Goal: Task Accomplishment & Management: Use online tool/utility

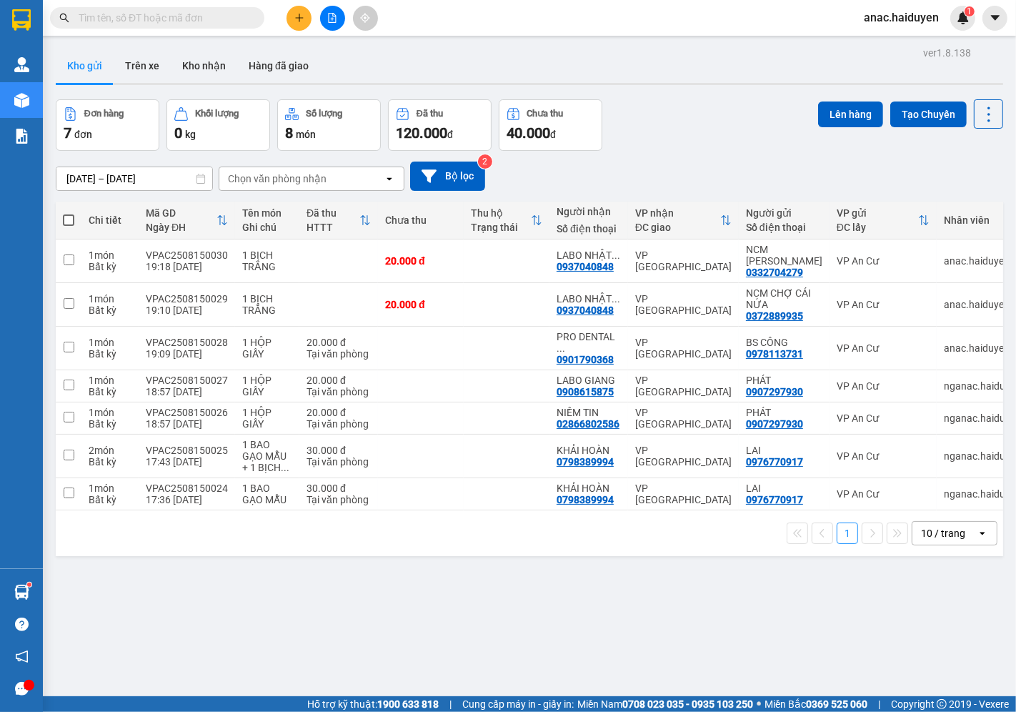
click at [69, 220] on span at bounding box center [68, 219] width 11 height 11
click at [69, 213] on input "checkbox" at bounding box center [69, 213] width 0 height 0
checkbox input "true"
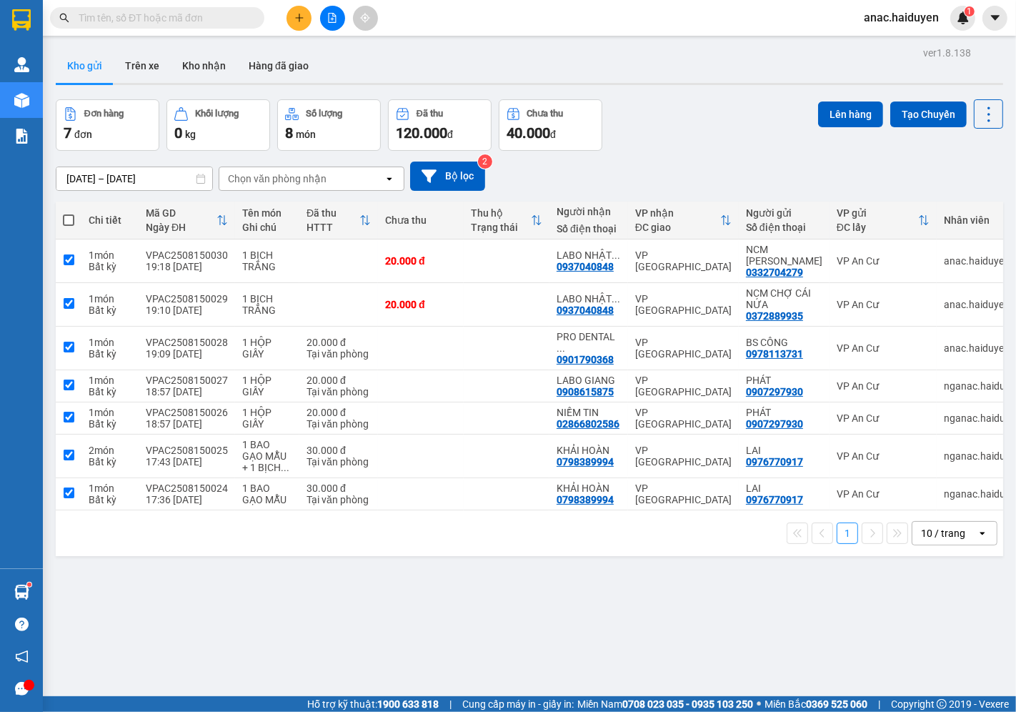
checkbox input "true"
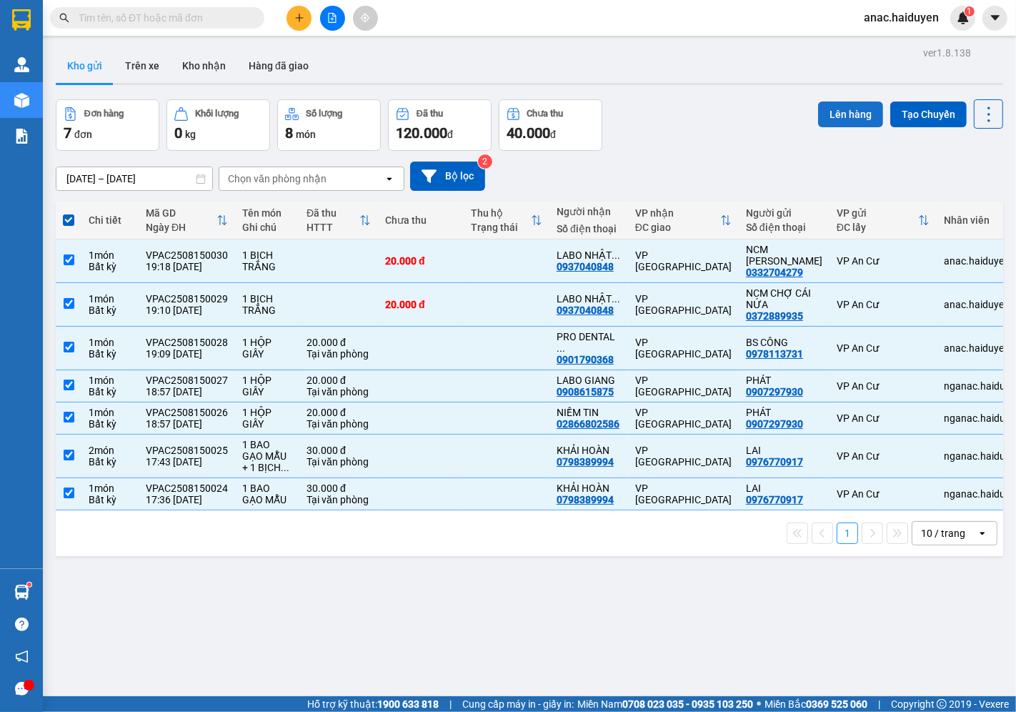
click at [836, 108] on button "Lên hàng" at bounding box center [850, 114] width 65 height 26
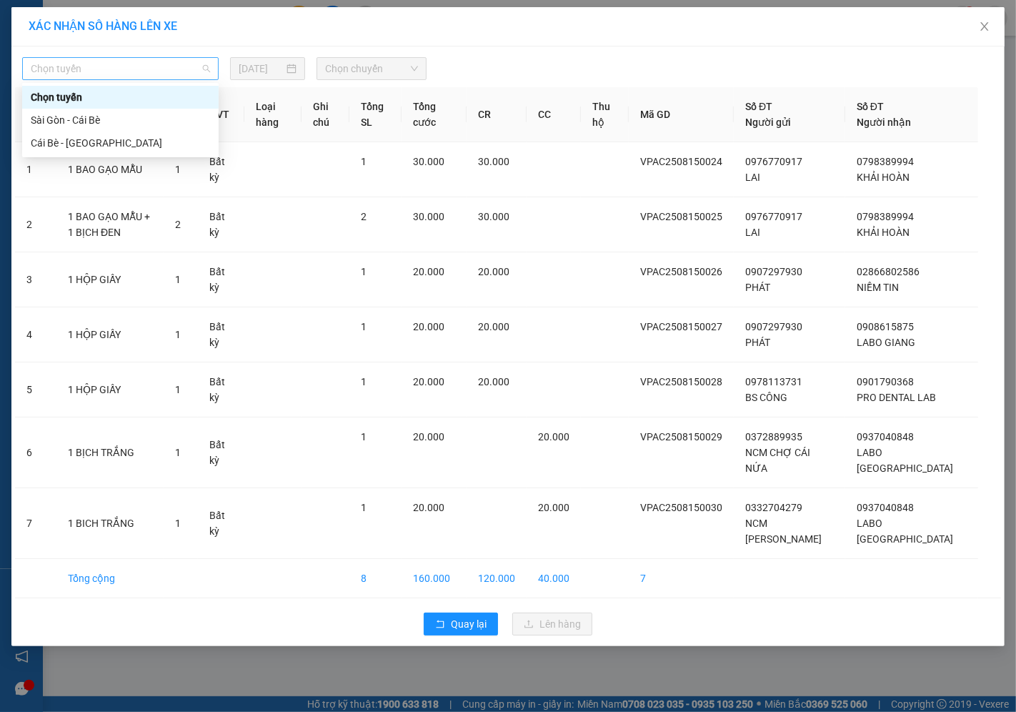
click at [167, 71] on span "Chọn tuyến" at bounding box center [120, 68] width 179 height 21
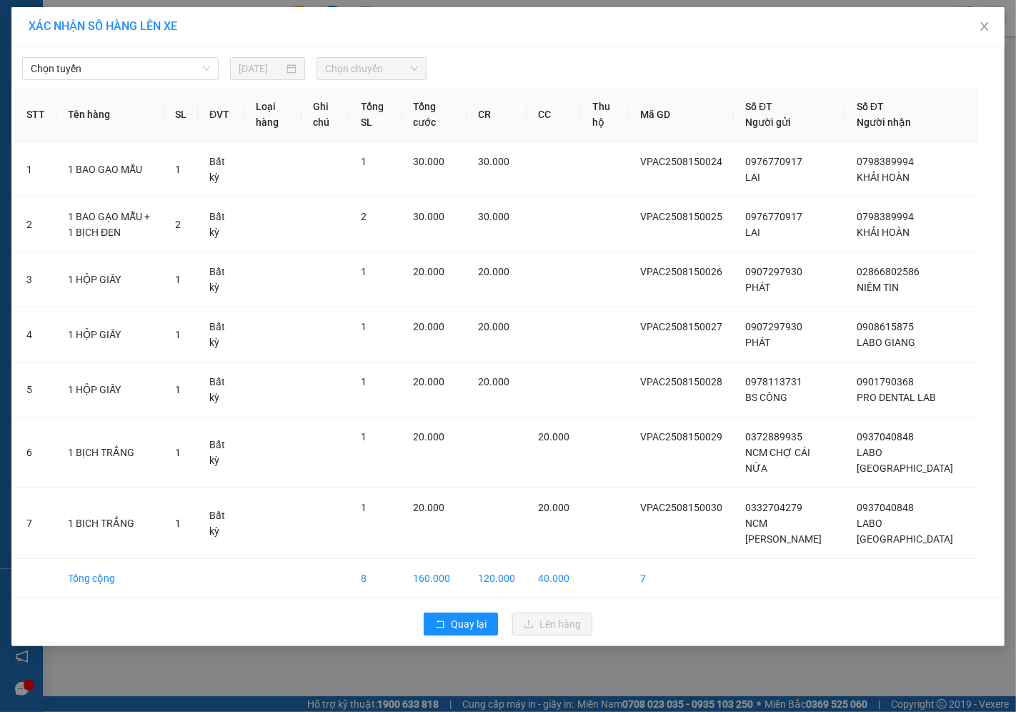
click at [540, 27] on div "XÁC NHẬN SỐ HÀNG LÊN XE" at bounding box center [508, 27] width 959 height 16
click at [987, 26] on icon "close" at bounding box center [984, 26] width 11 height 11
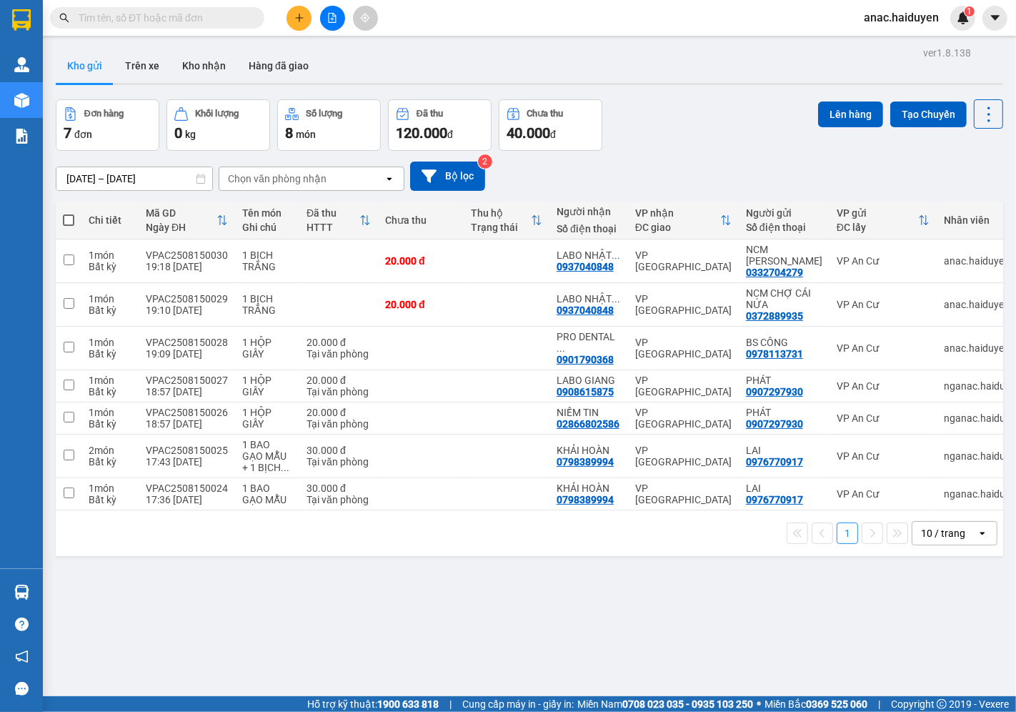
click at [63, 223] on span at bounding box center [68, 219] width 11 height 11
click at [69, 213] on input "checkbox" at bounding box center [69, 213] width 0 height 0
checkbox input "true"
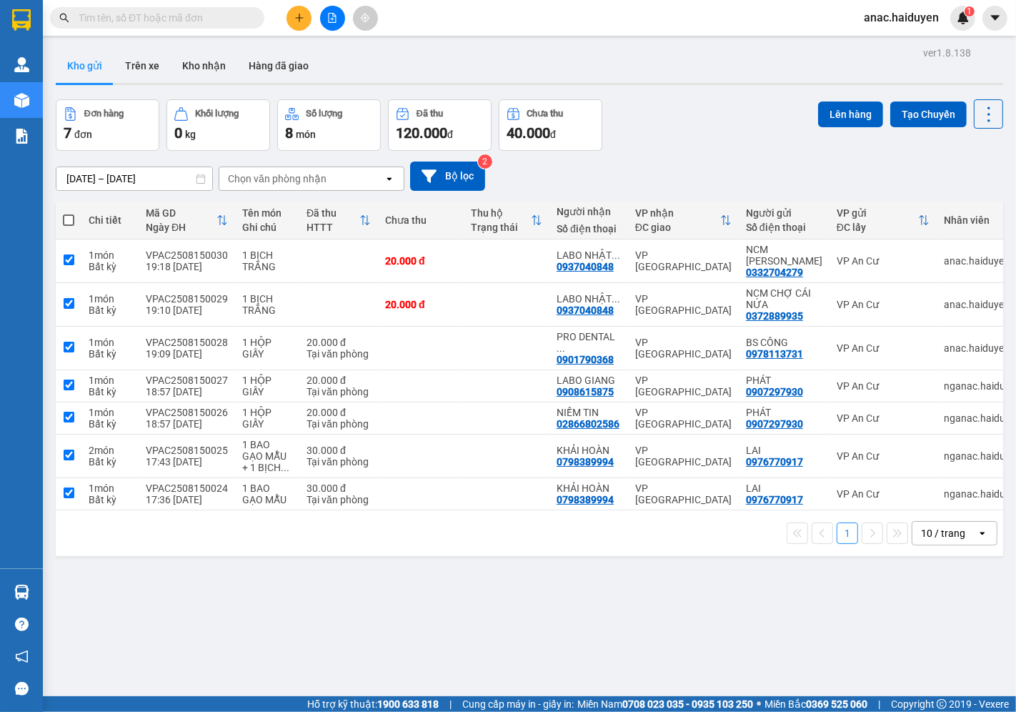
checkbox input "true"
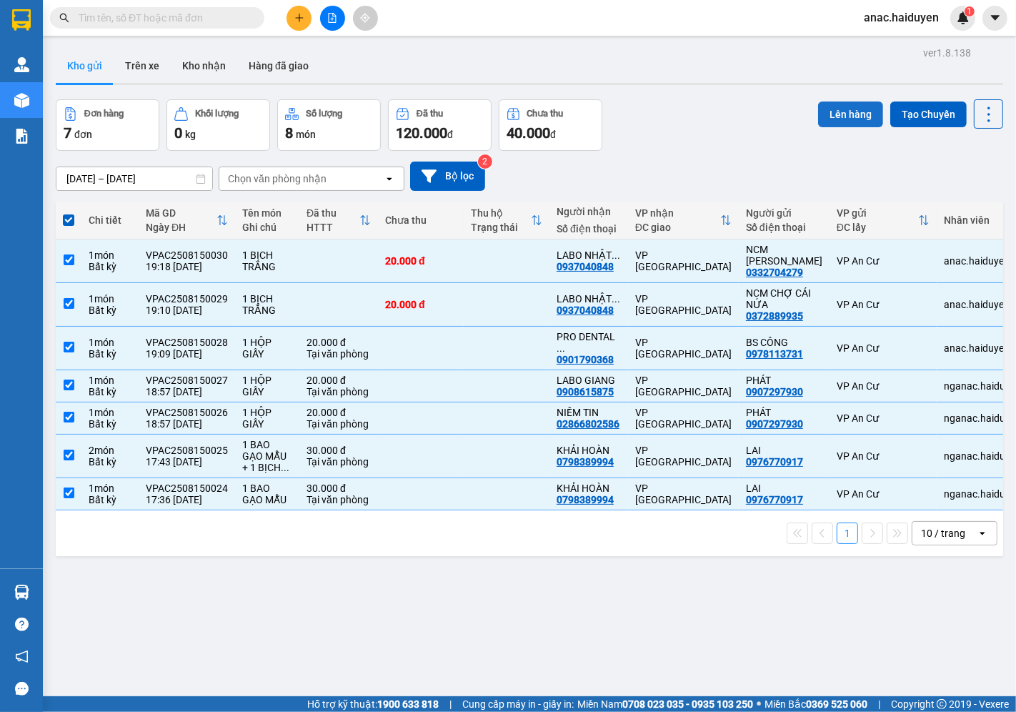
click at [840, 115] on button "Lên hàng" at bounding box center [850, 114] width 65 height 26
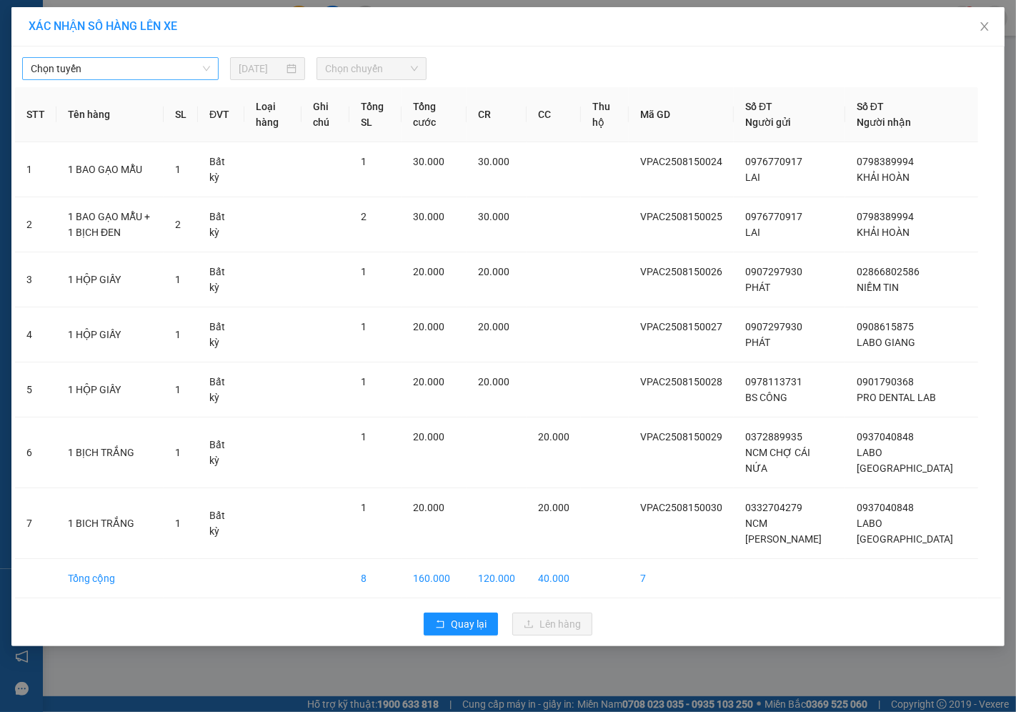
click at [176, 68] on span "Chọn tuyến" at bounding box center [120, 68] width 179 height 21
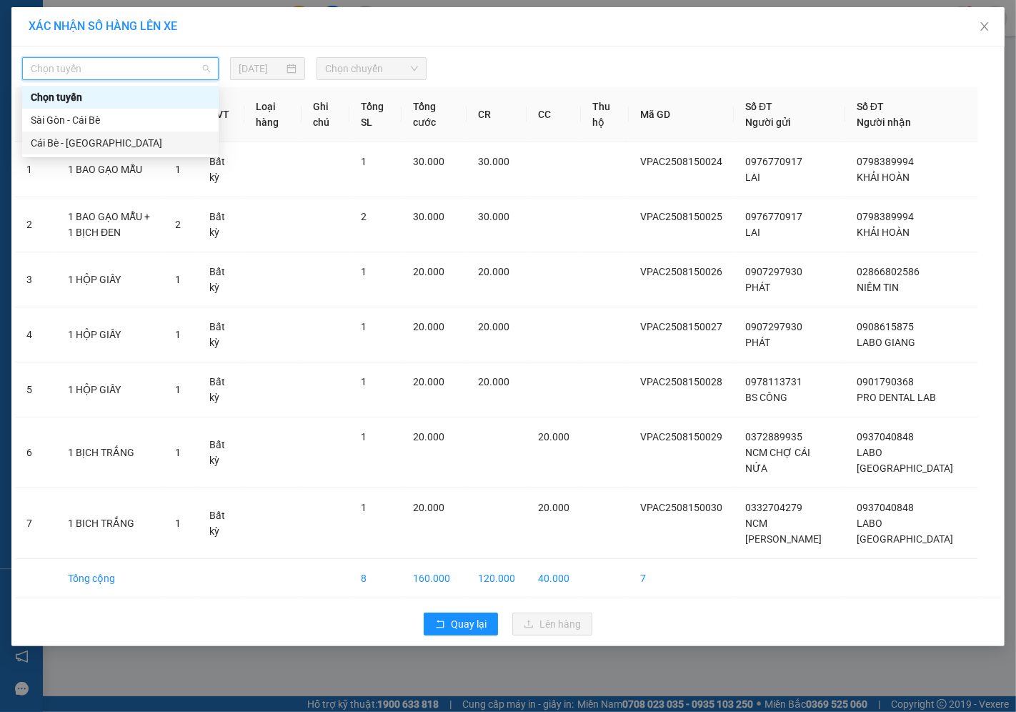
click at [55, 139] on div "Cái Bè - [GEOGRAPHIC_DATA]" at bounding box center [120, 143] width 179 height 16
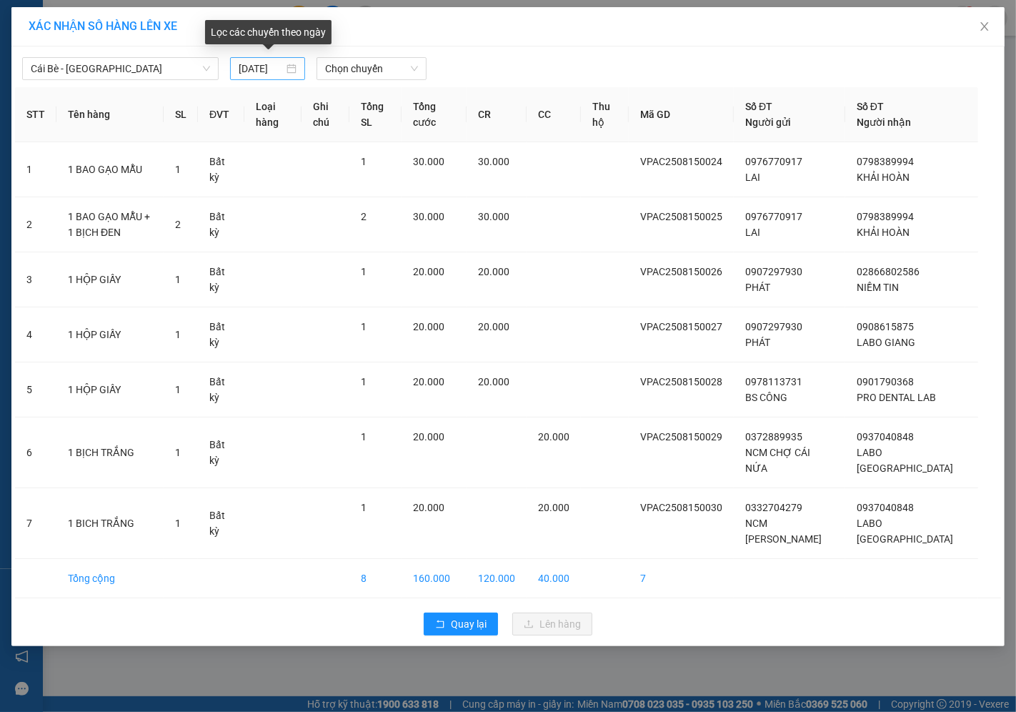
click at [291, 62] on div "16/08/2025" at bounding box center [268, 69] width 58 height 16
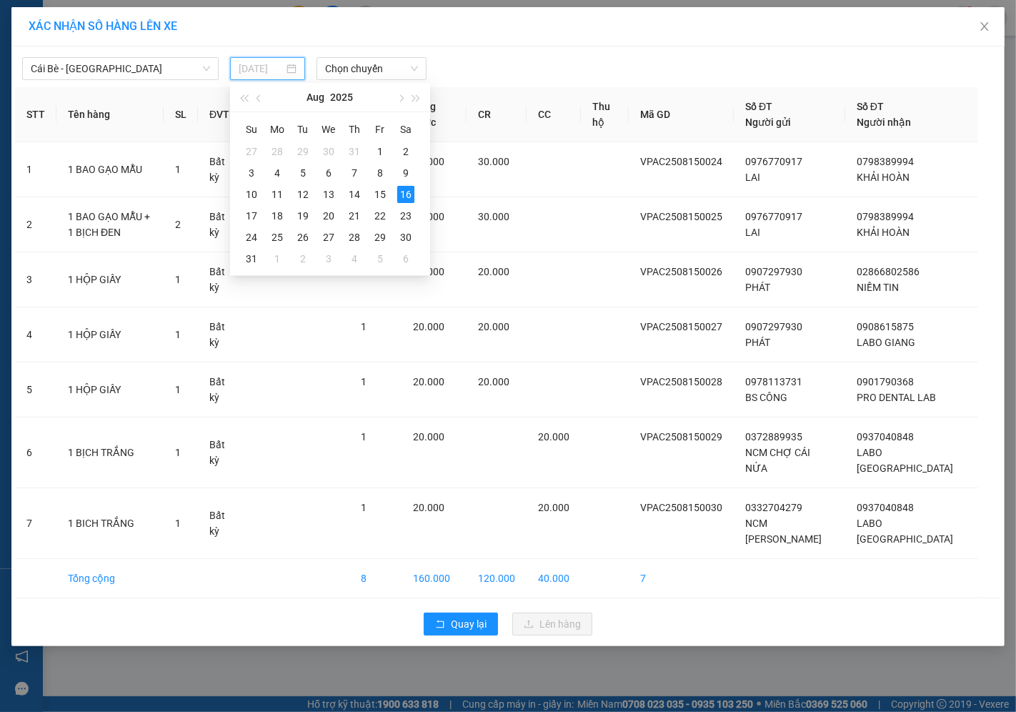
type input "16/08/2025"
click at [409, 191] on div "16" at bounding box center [405, 194] width 17 height 17
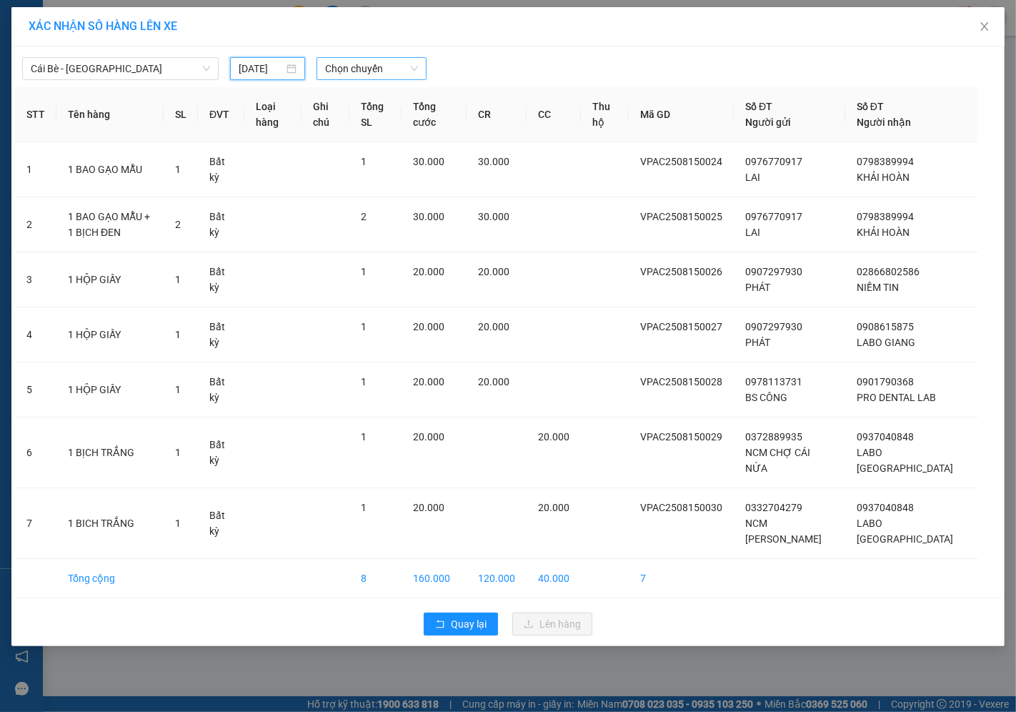
click at [397, 63] on span "Chọn chuyến" at bounding box center [371, 68] width 93 height 21
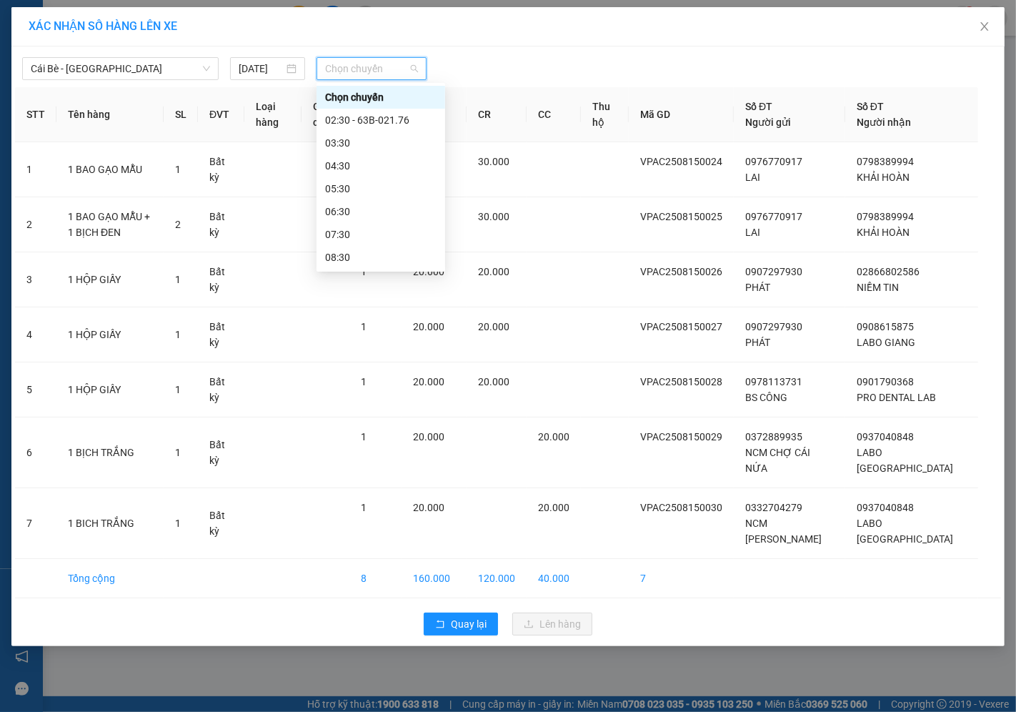
scroll to position [0, 0]
click at [339, 141] on div "03:30" at bounding box center [380, 143] width 111 height 16
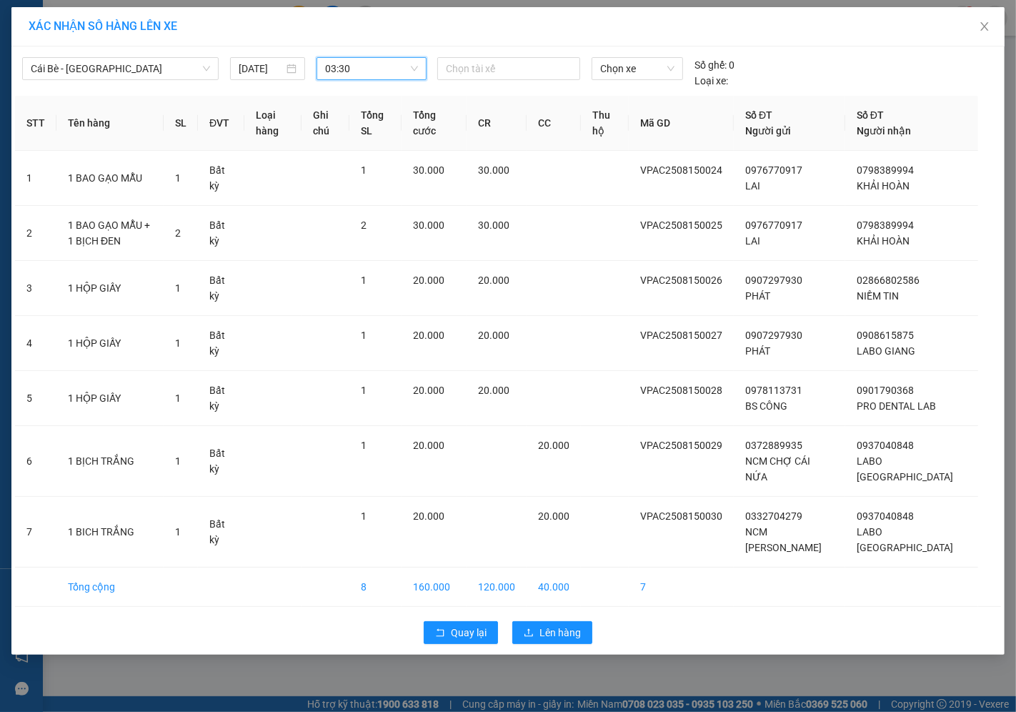
click at [389, 63] on span "03:30" at bounding box center [371, 68] width 93 height 21
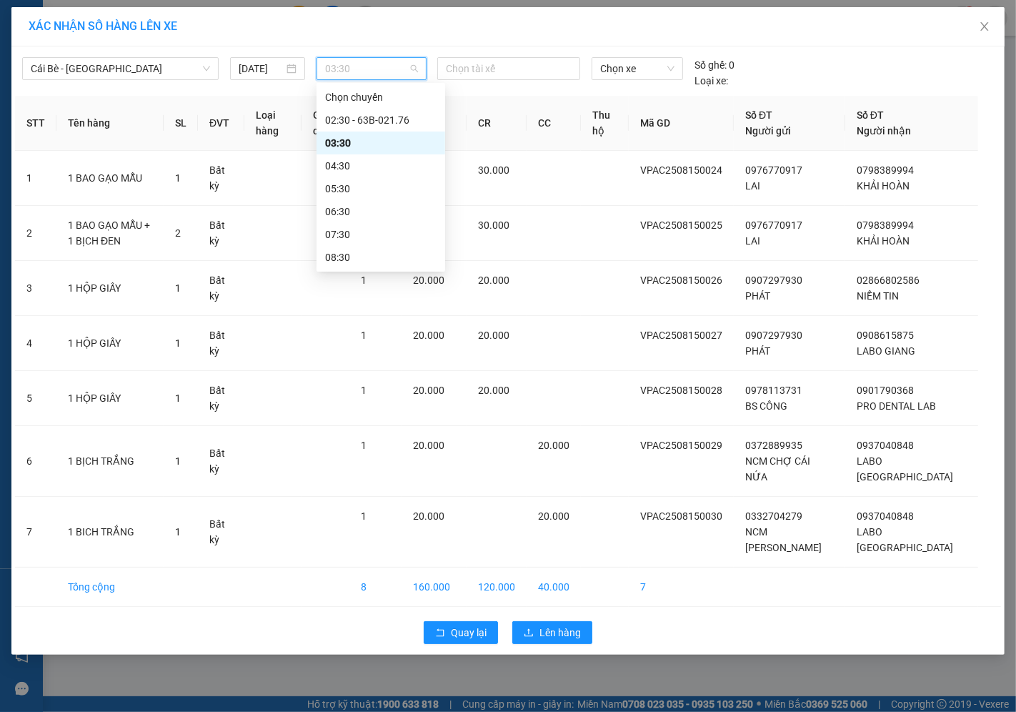
click at [340, 141] on div "03:30" at bounding box center [380, 143] width 111 height 16
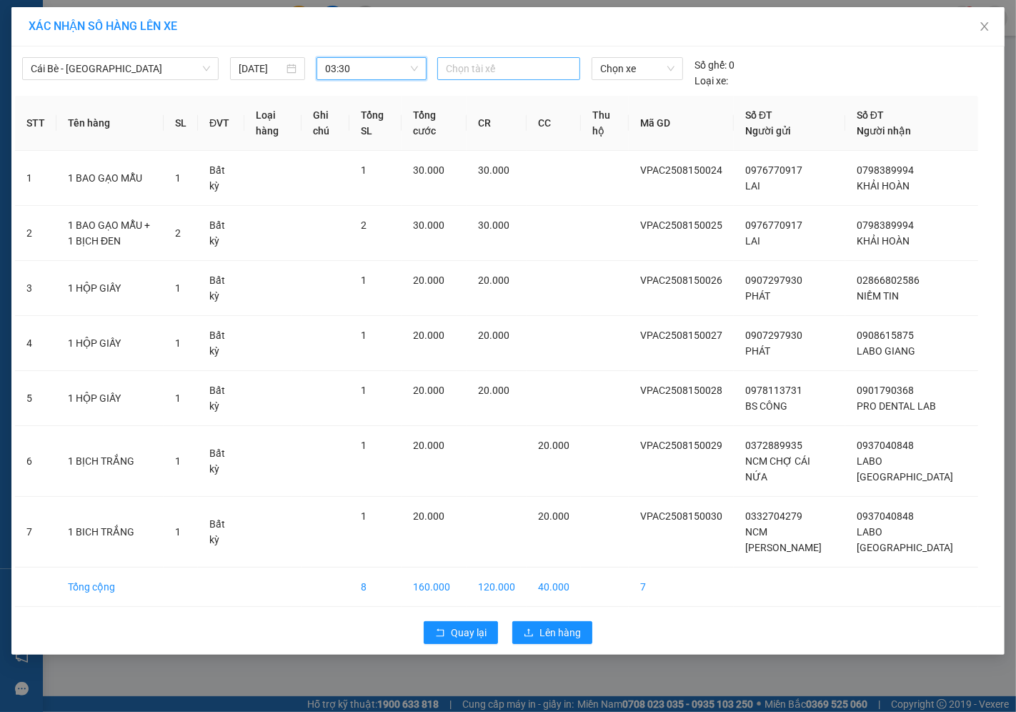
click at [510, 67] on div at bounding box center [509, 68] width 136 height 17
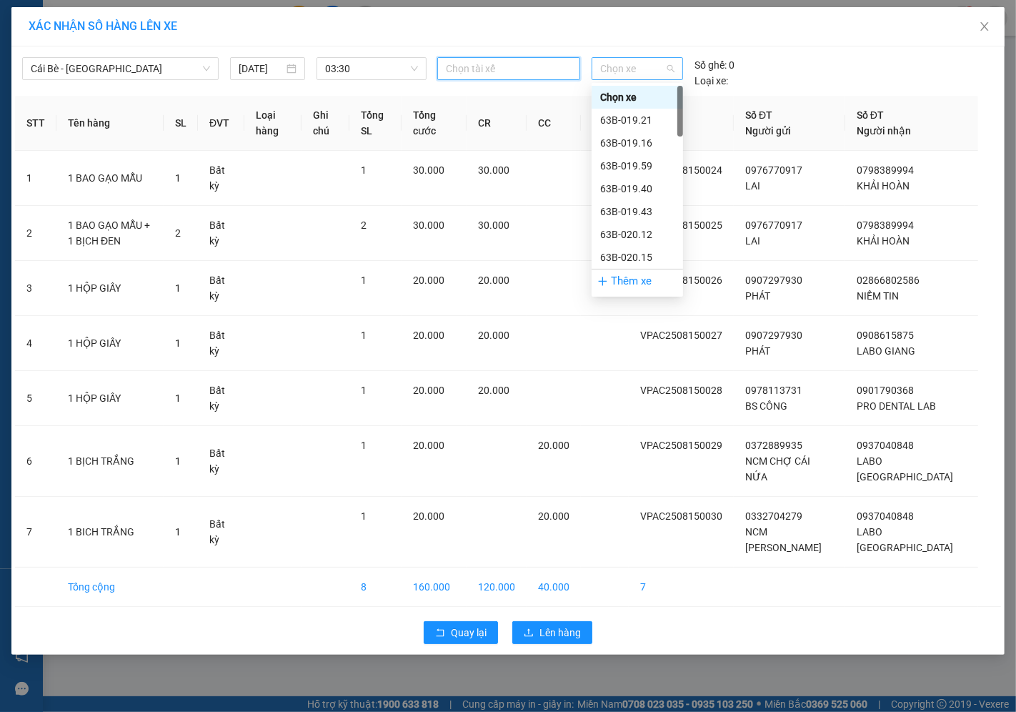
click at [655, 65] on span "Chọn xe" at bounding box center [637, 68] width 74 height 21
click at [411, 66] on span "03:30" at bounding box center [371, 68] width 93 height 21
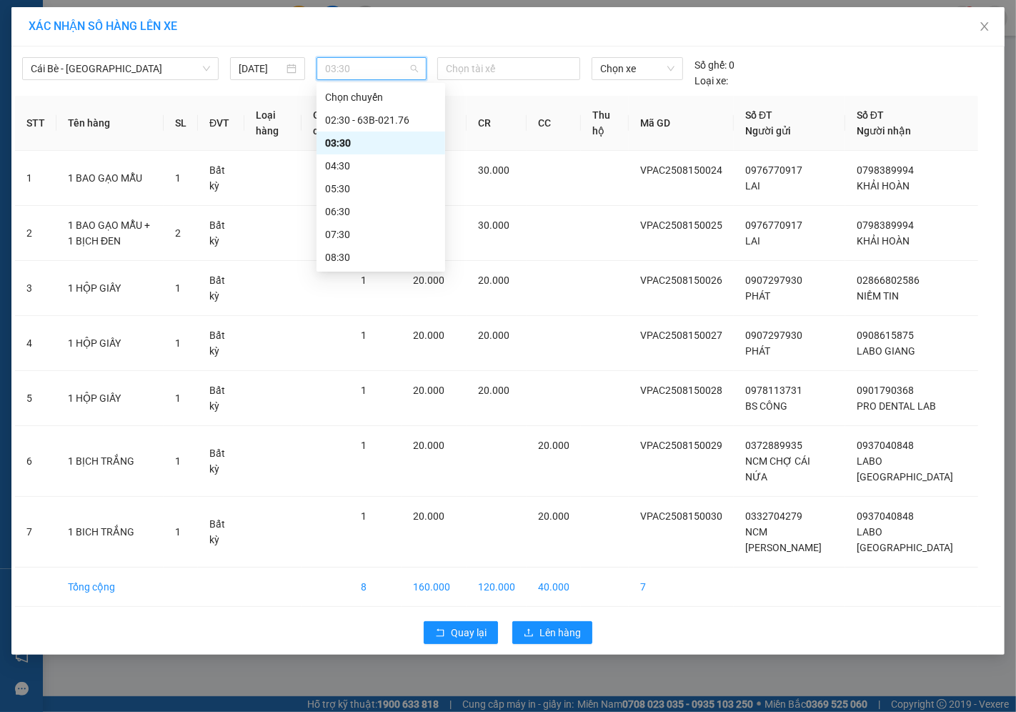
click at [343, 143] on div "03:30" at bounding box center [380, 143] width 111 height 16
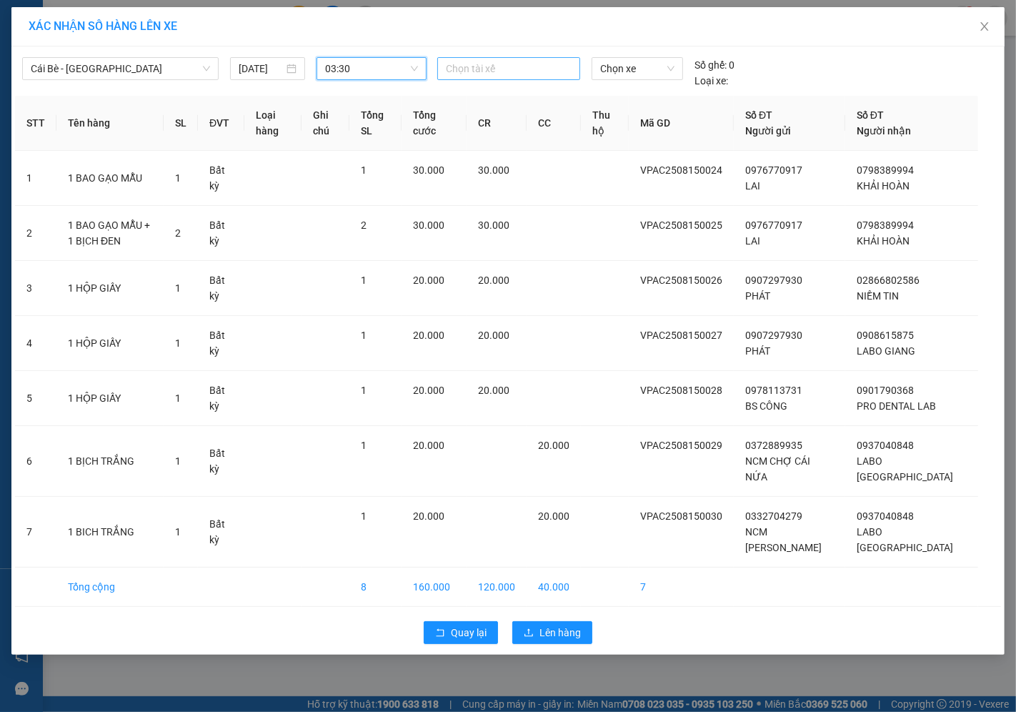
click at [490, 64] on div at bounding box center [509, 68] width 136 height 17
type input "nam"
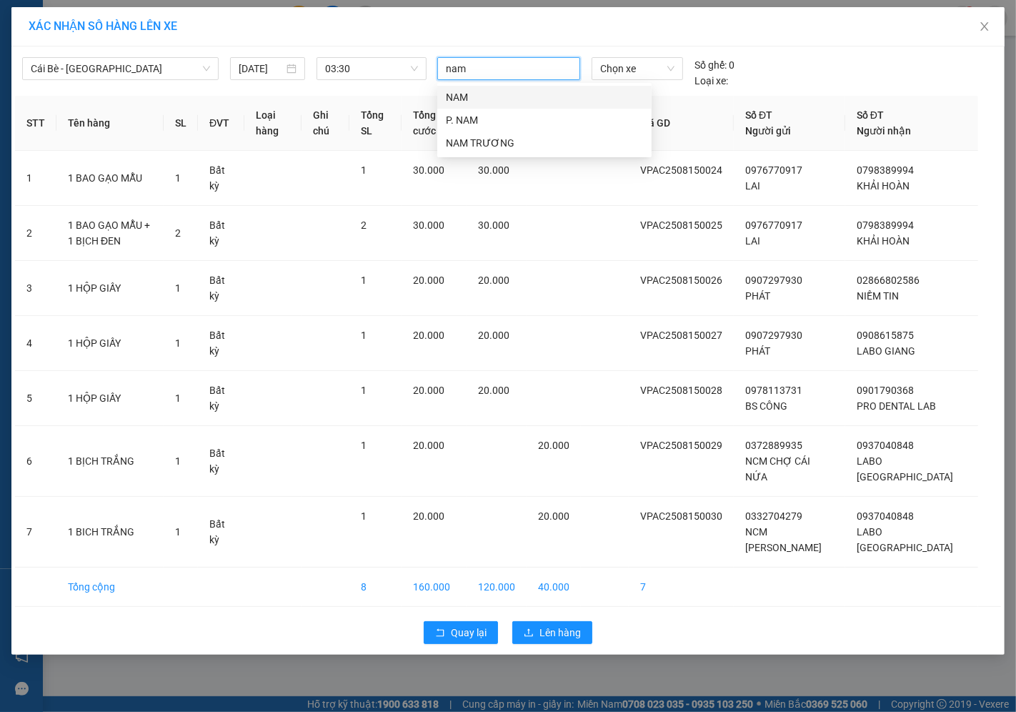
click at [463, 93] on div "NAM" at bounding box center [544, 97] width 197 height 16
click at [638, 65] on span "Chọn xe" at bounding box center [637, 68] width 74 height 21
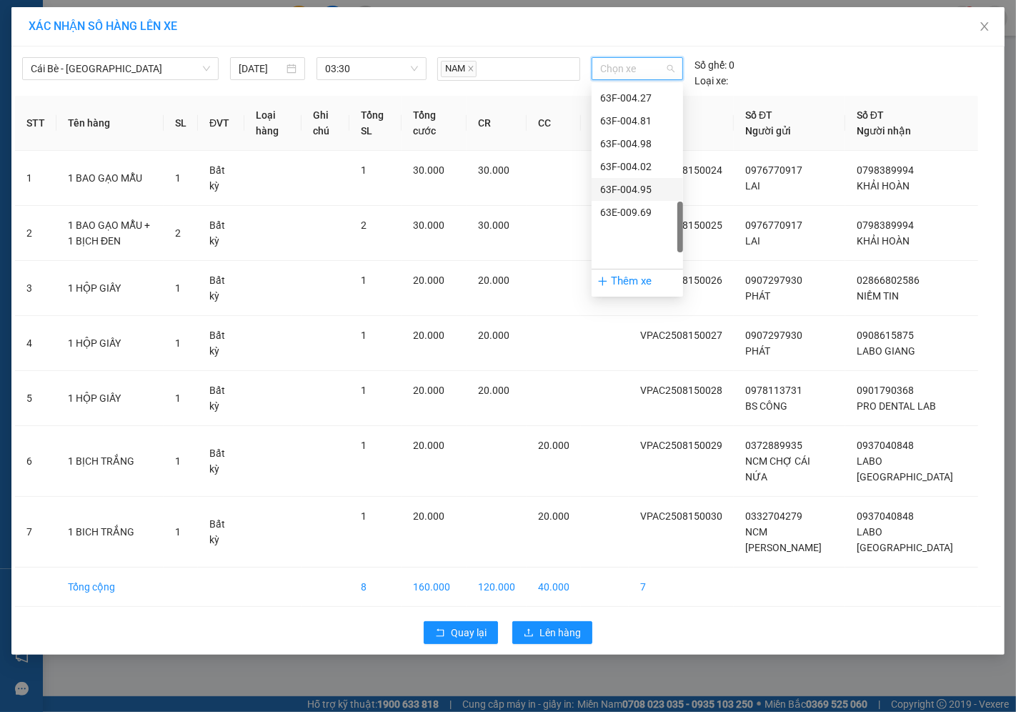
scroll to position [560, 0]
click at [639, 154] on div "63F-004.64" at bounding box center [637, 154] width 74 height 16
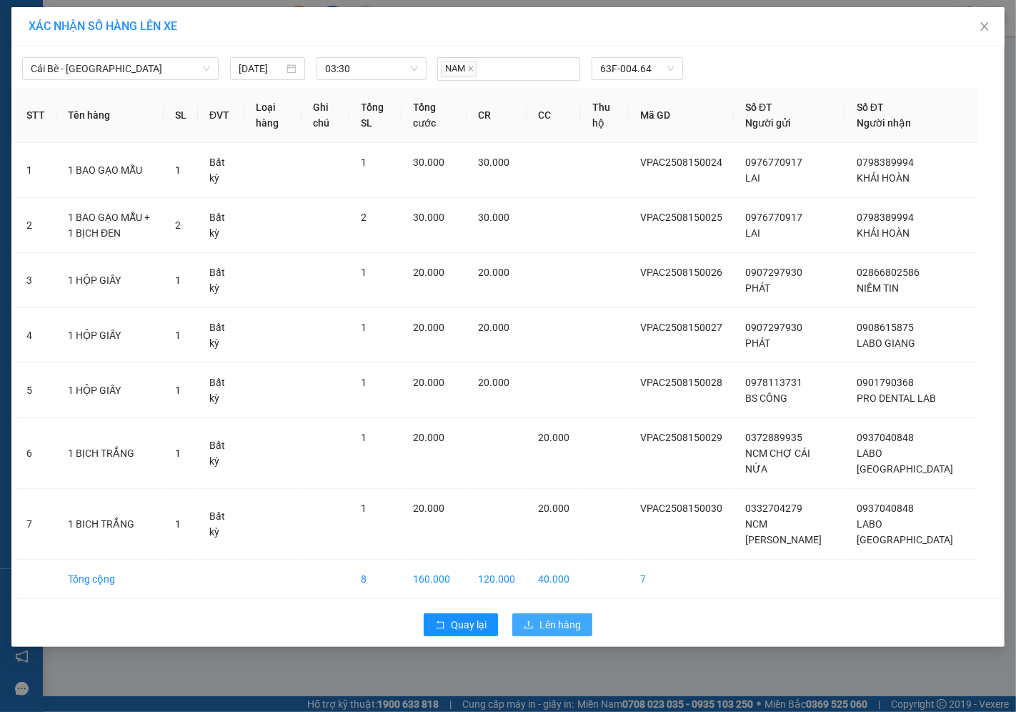
click at [560, 632] on span "Lên hàng" at bounding box center [560, 625] width 41 height 16
